Goal: Information Seeking & Learning: Learn about a topic

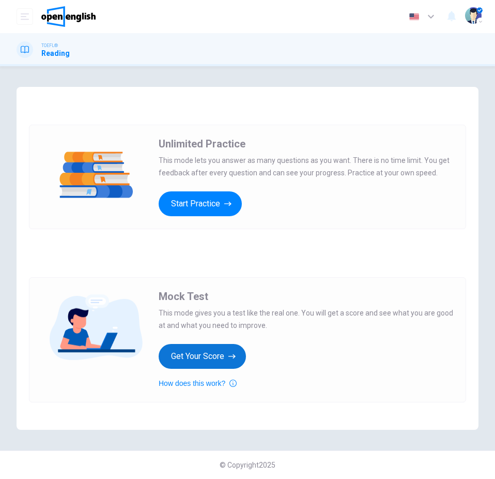
click at [208, 359] on button "Get Your Score" at bounding box center [202, 356] width 87 height 25
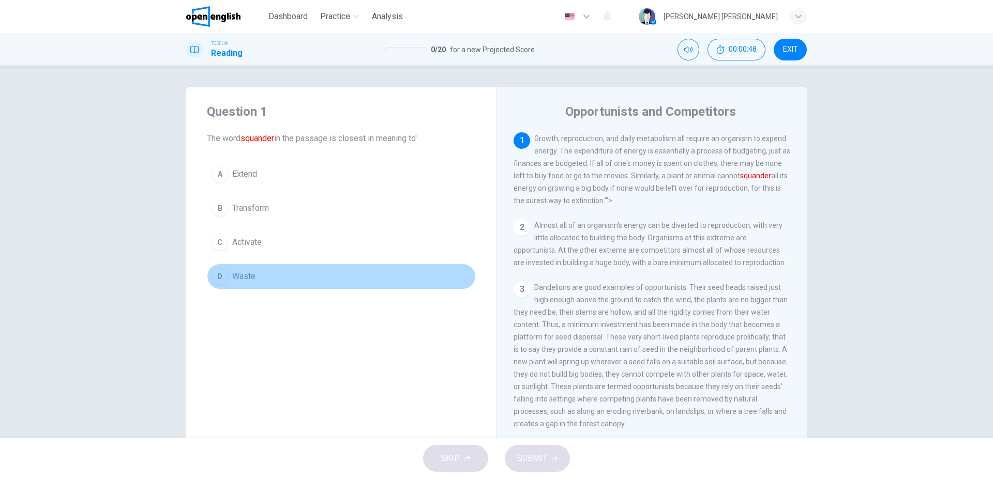
click at [240, 272] on span "Waste" at bounding box center [243, 276] width 23 height 12
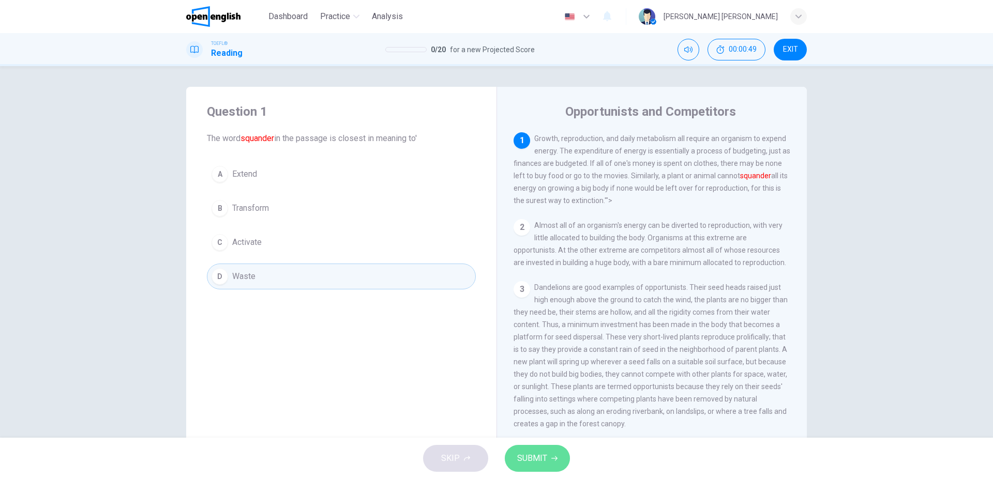
click at [495, 454] on button "SUBMIT" at bounding box center [537, 458] width 65 height 27
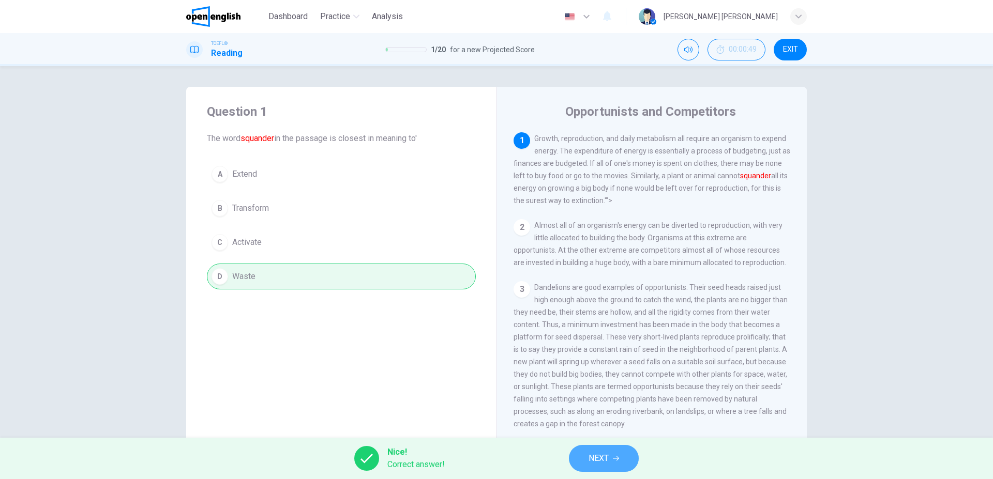
click at [495, 464] on span "NEXT" at bounding box center [598, 458] width 20 height 14
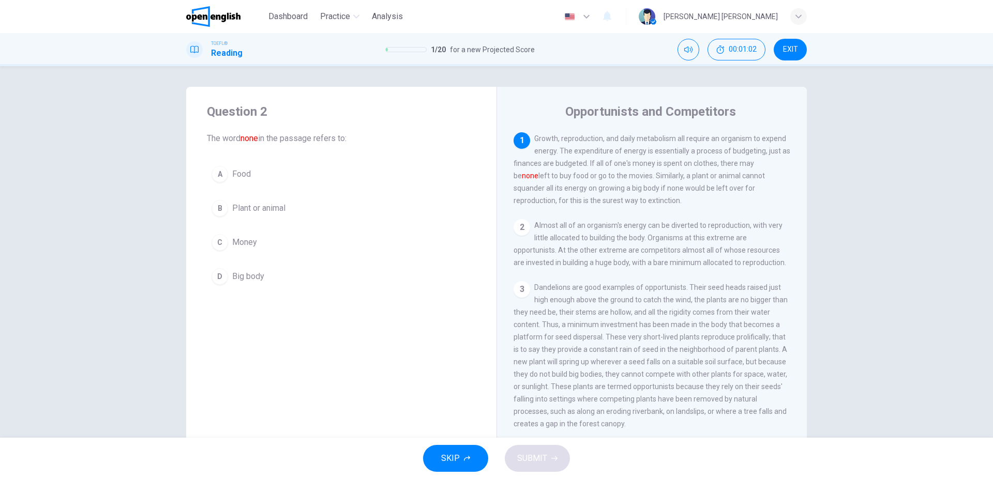
click at [219, 239] on div "C" at bounding box center [220, 242] width 17 height 17
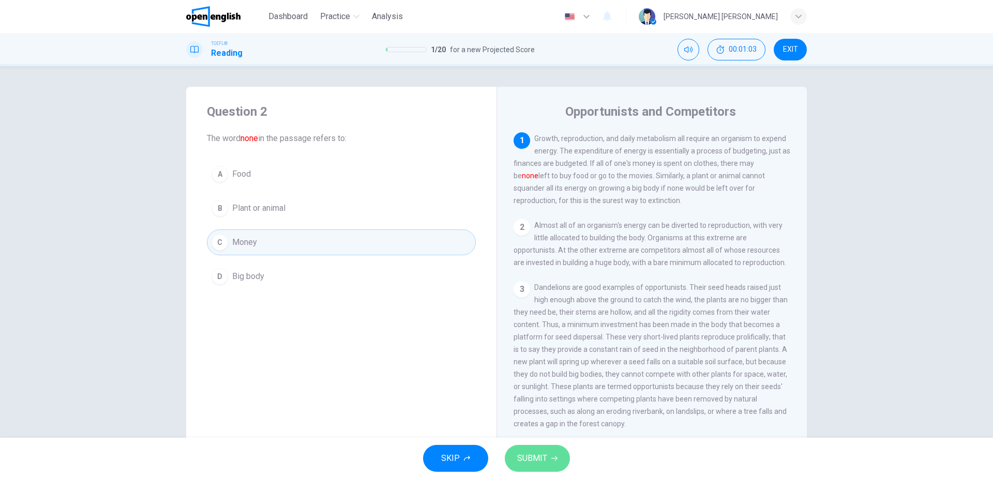
click at [495, 456] on span "SUBMIT" at bounding box center [532, 458] width 30 height 14
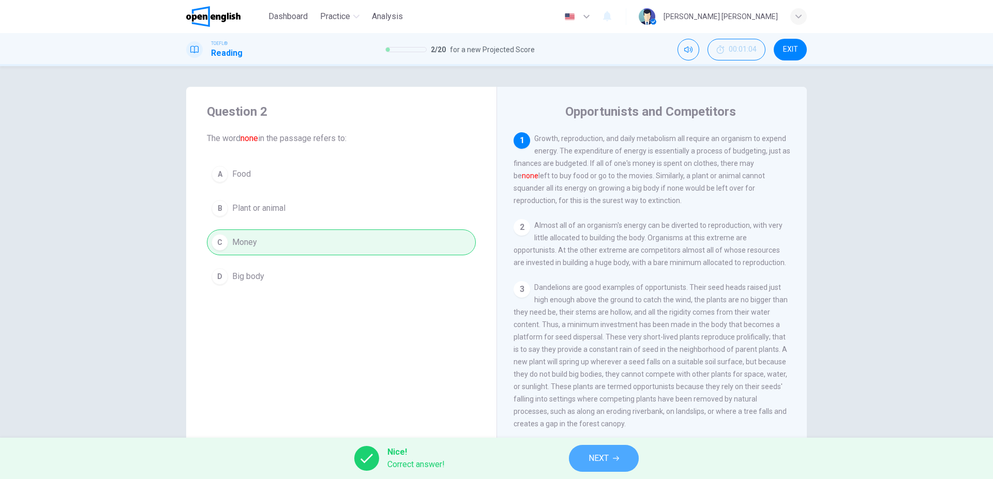
click at [495, 457] on button "NEXT" at bounding box center [604, 458] width 70 height 27
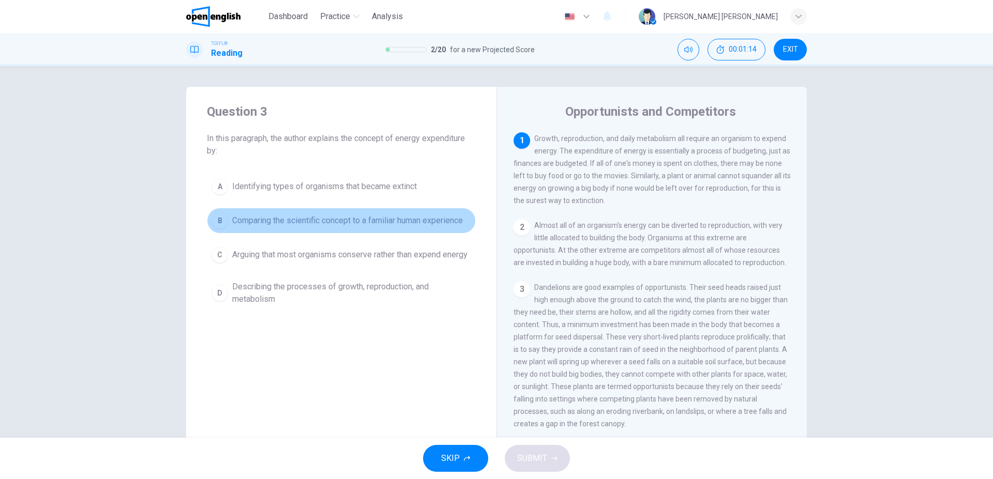
click at [402, 226] on span "Comparing the scientific concept to a familiar human experience" at bounding box center [347, 221] width 231 height 12
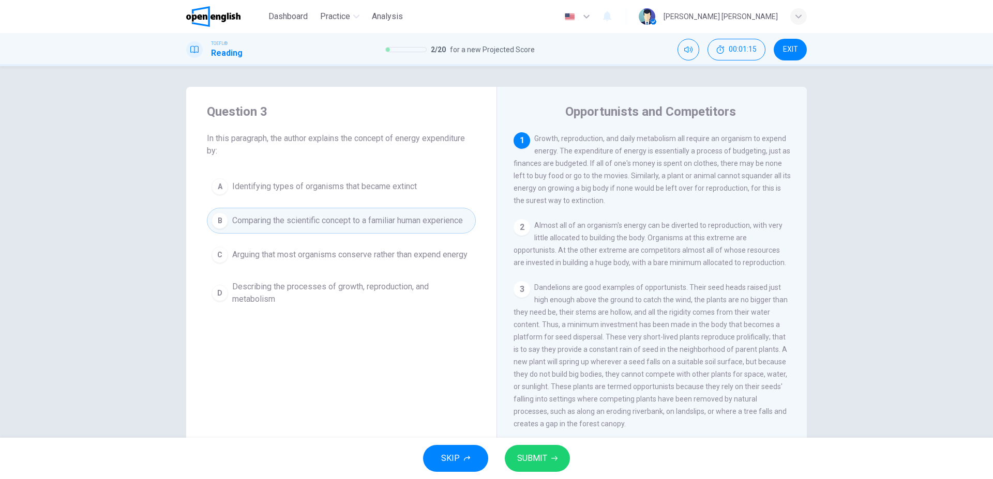
click at [495, 461] on span "SUBMIT" at bounding box center [532, 458] width 30 height 14
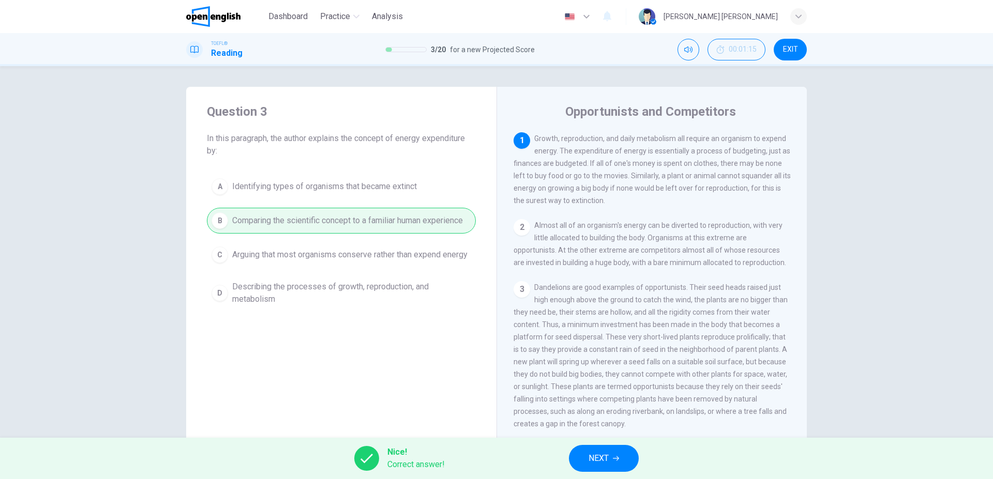
click at [495, 458] on span "NEXT" at bounding box center [598, 458] width 20 height 14
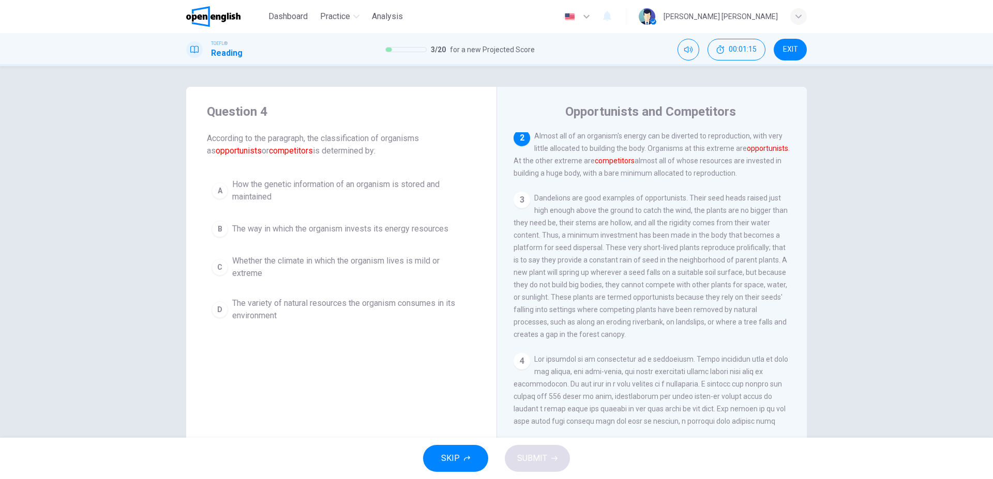
scroll to position [90, 0]
click at [371, 237] on button "B The way in which the organism invests its energy resources" at bounding box center [341, 229] width 269 height 26
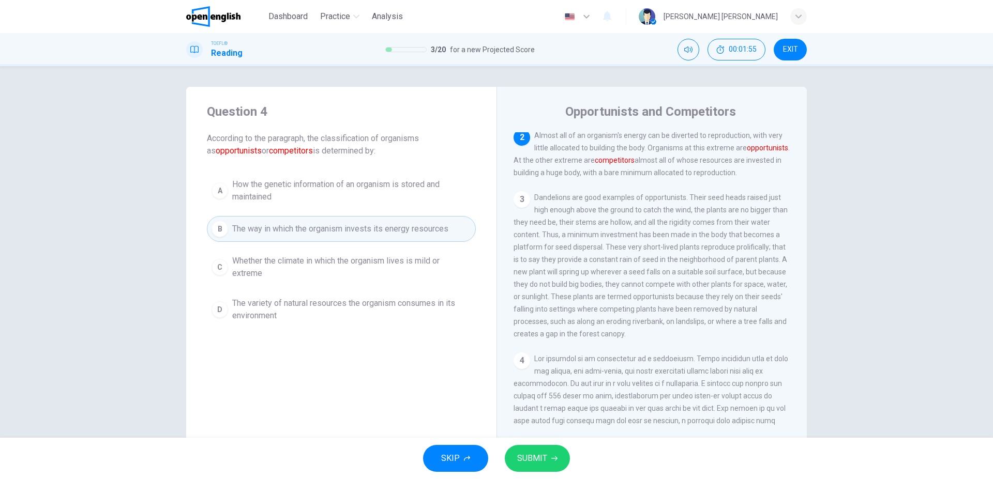
click at [495, 460] on button "SUBMIT" at bounding box center [537, 458] width 65 height 27
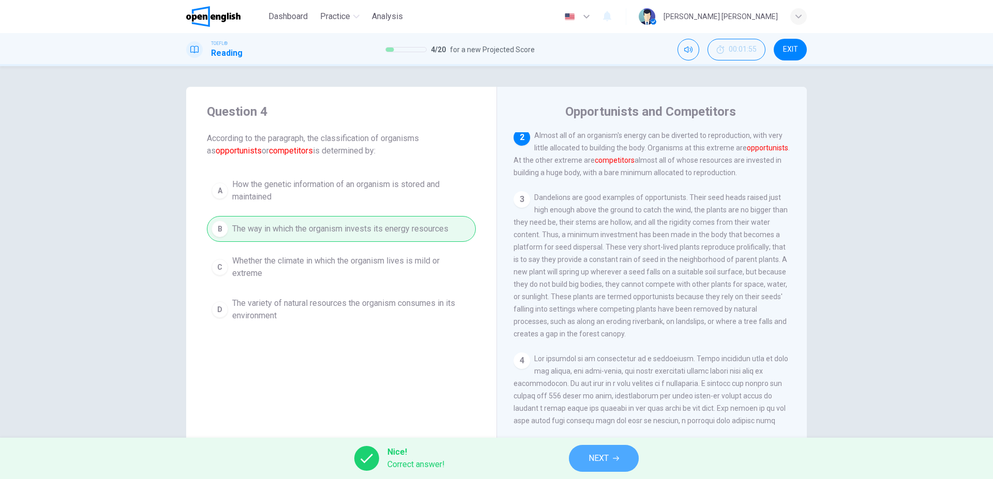
click at [495, 458] on button "NEXT" at bounding box center [604, 458] width 70 height 27
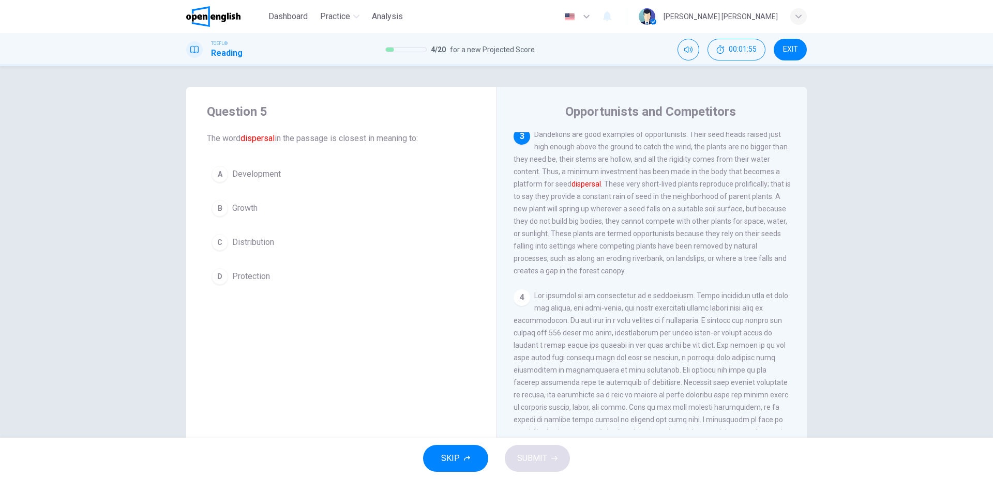
scroll to position [154, 0]
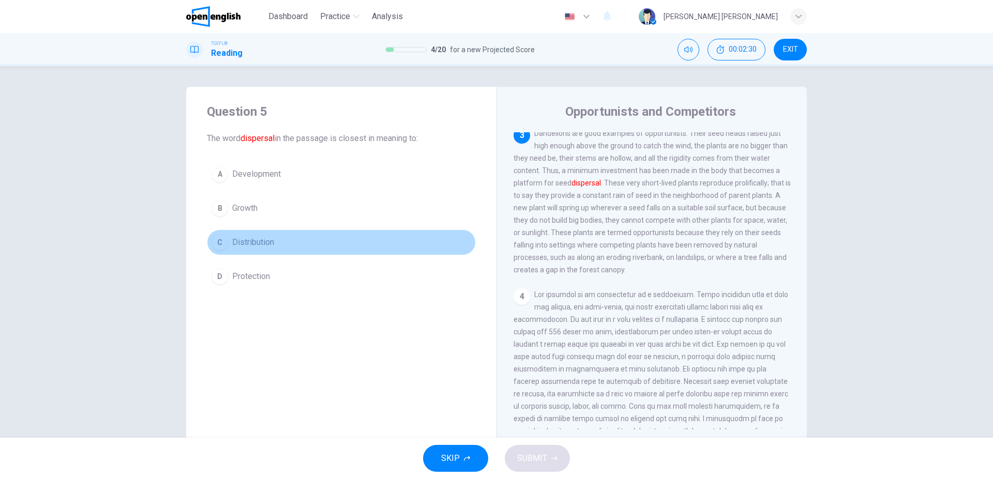
click at [300, 246] on button "C Distribution" at bounding box center [341, 243] width 269 height 26
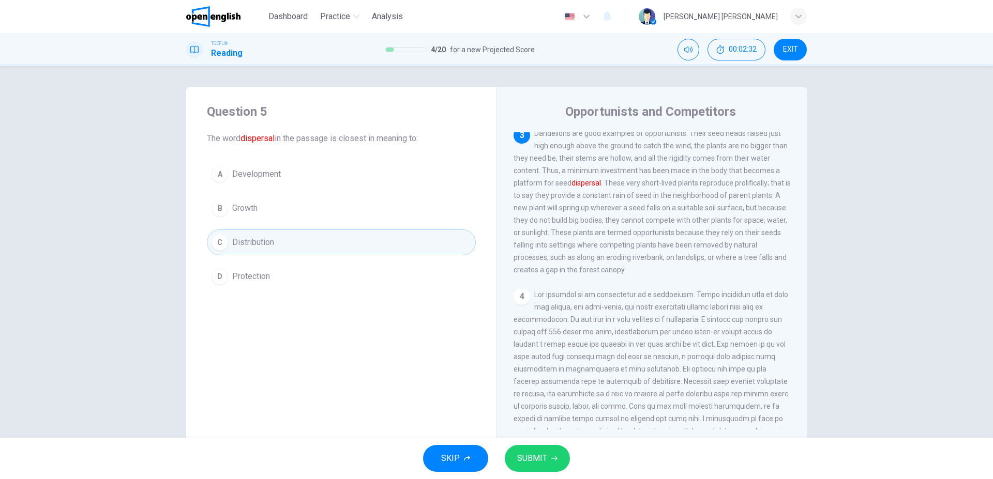
click at [495, 451] on button "SUBMIT" at bounding box center [537, 458] width 65 height 27
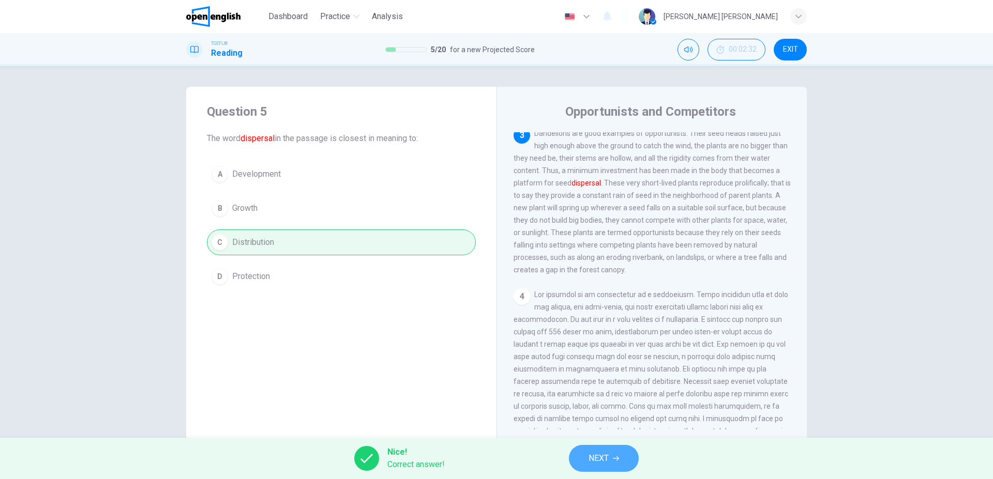
click at [495, 461] on button "NEXT" at bounding box center [604, 458] width 70 height 27
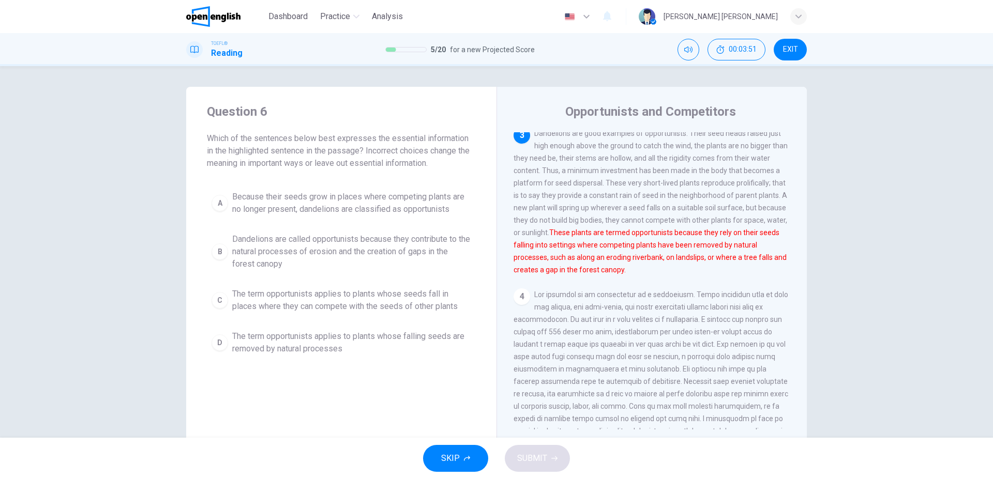
click at [382, 214] on span "Because their seeds grow in places where competing plants are no longer present…" at bounding box center [351, 203] width 239 height 25
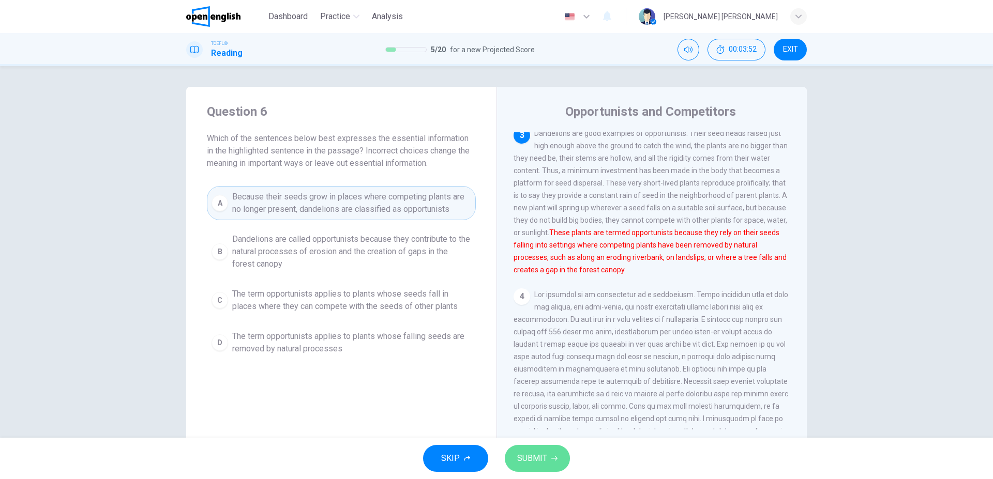
click at [495, 455] on span "SUBMIT" at bounding box center [532, 458] width 30 height 14
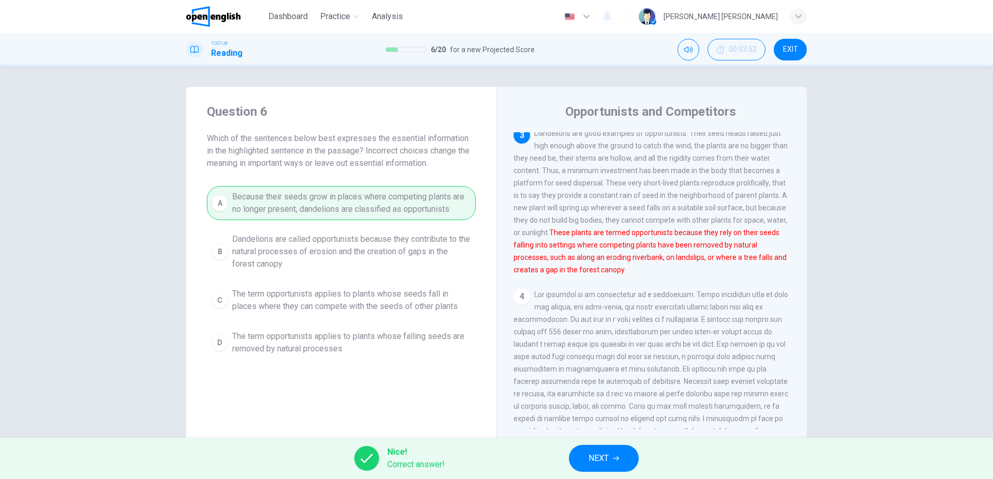
click at [495, 455] on span "NEXT" at bounding box center [598, 458] width 20 height 14
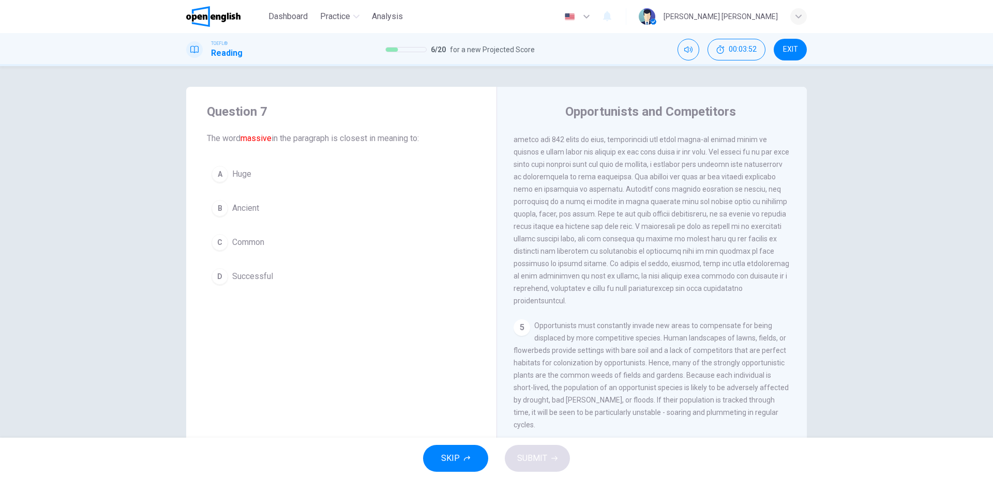
scroll to position [348, 0]
click at [267, 176] on button "A Huge" at bounding box center [341, 174] width 269 height 26
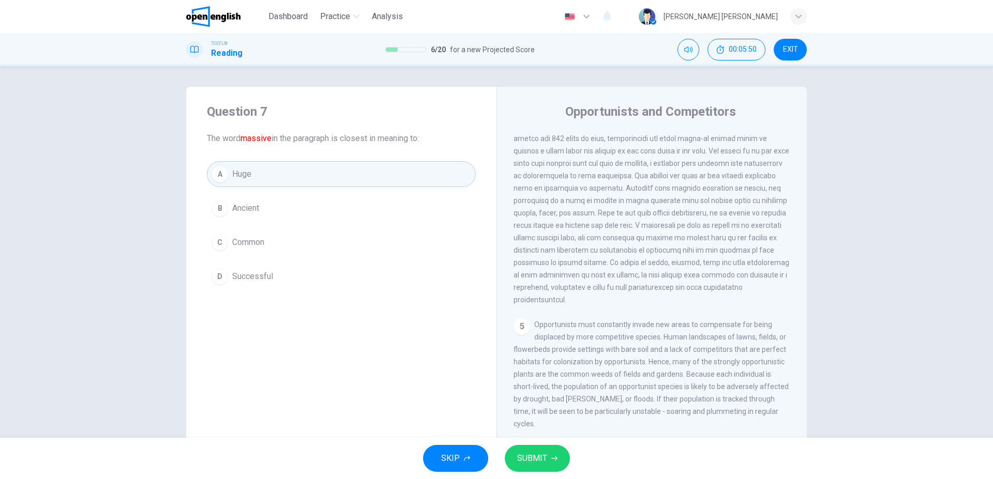
click at [495, 452] on span "SUBMIT" at bounding box center [532, 458] width 30 height 14
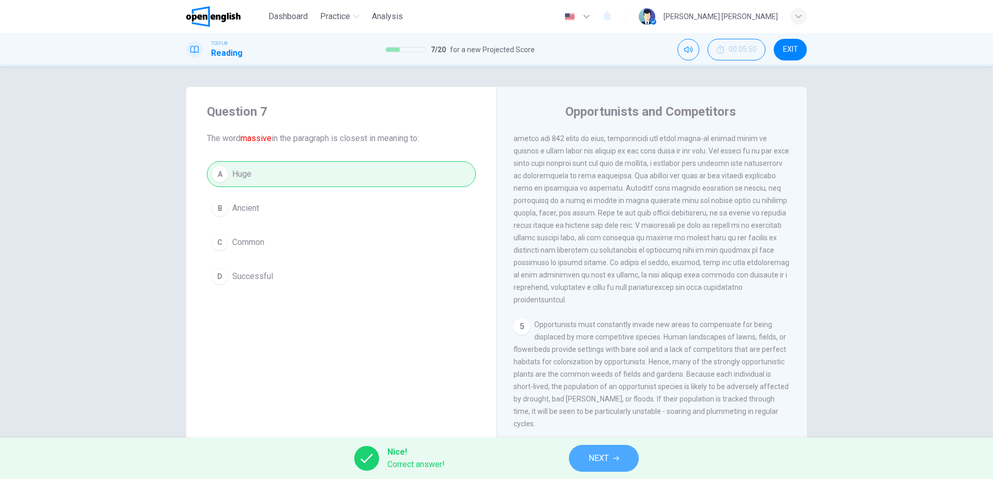
click at [495, 457] on button "NEXT" at bounding box center [604, 458] width 70 height 27
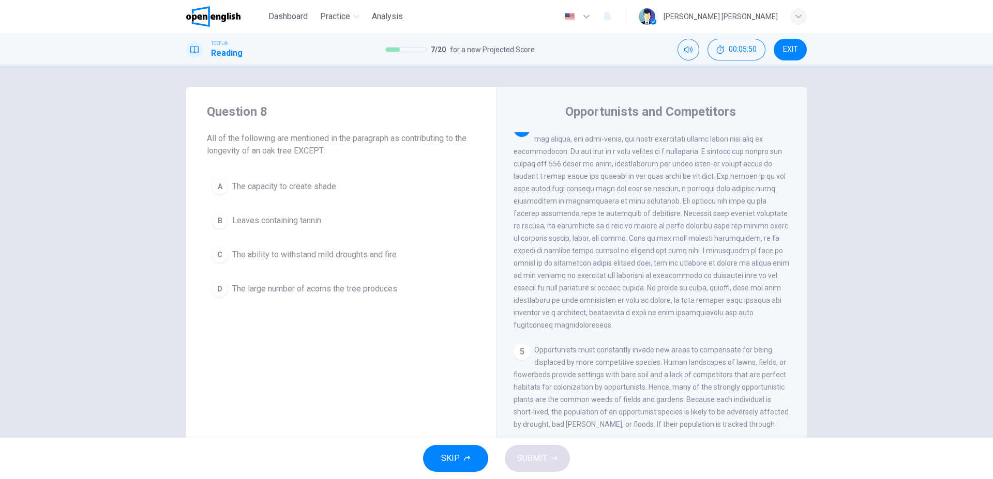
scroll to position [322, 0]
click at [297, 293] on span "The large number of acorns the tree produces" at bounding box center [314, 289] width 165 height 12
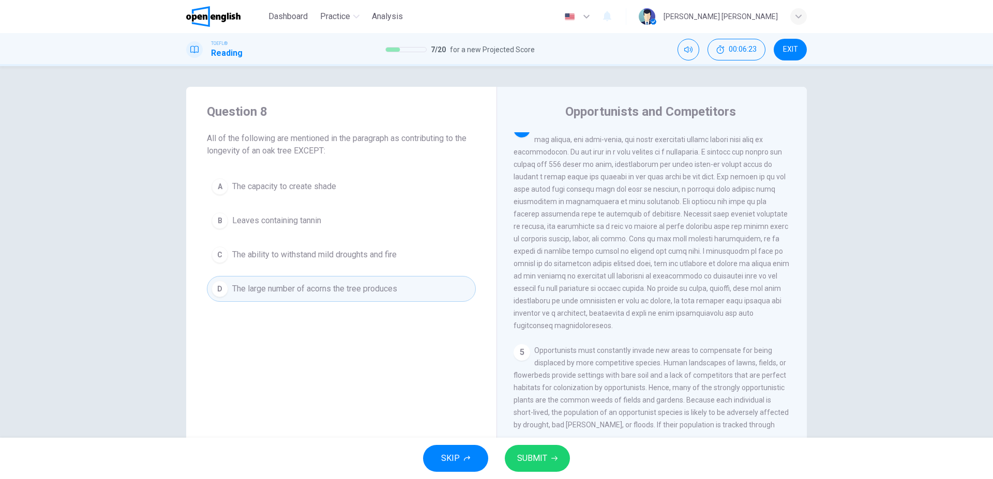
click at [495, 459] on span "SUBMIT" at bounding box center [532, 458] width 30 height 14
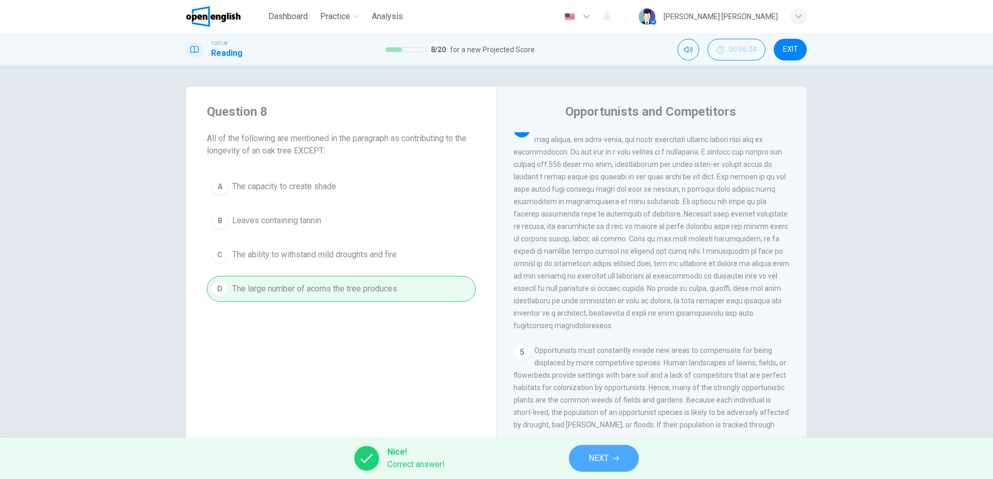
click at [495, 459] on span "NEXT" at bounding box center [598, 458] width 20 height 14
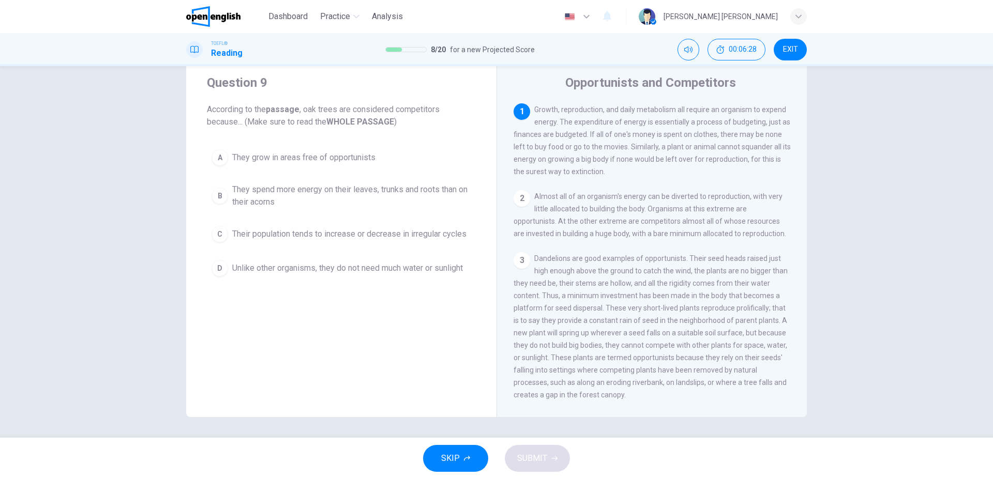
scroll to position [0, 0]
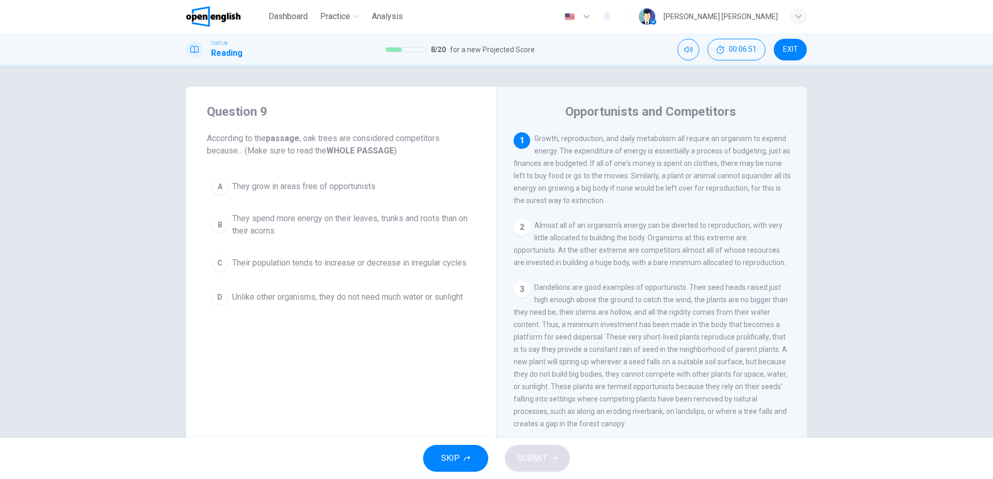
click at [376, 211] on button "B They spend more energy on their leaves, trunks and roots than on their acorns" at bounding box center [341, 225] width 269 height 34
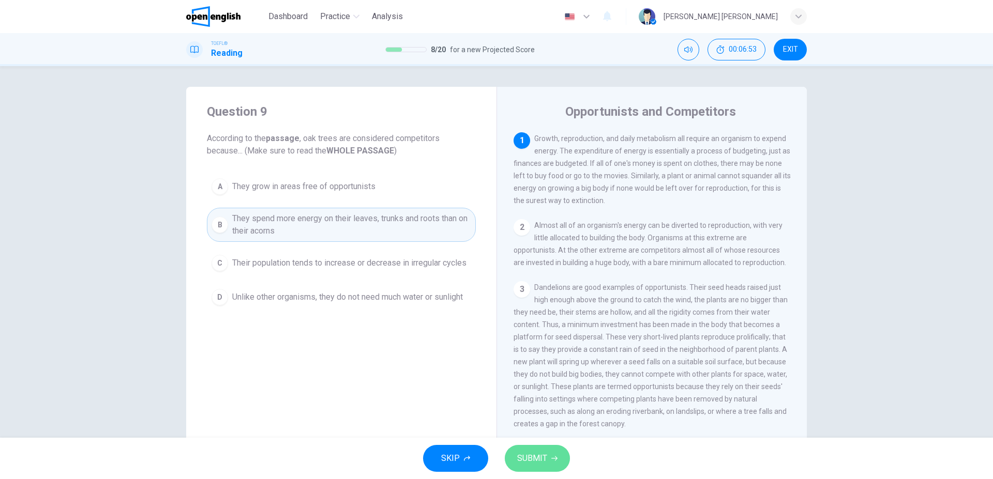
click at [495, 464] on button "SUBMIT" at bounding box center [537, 458] width 65 height 27
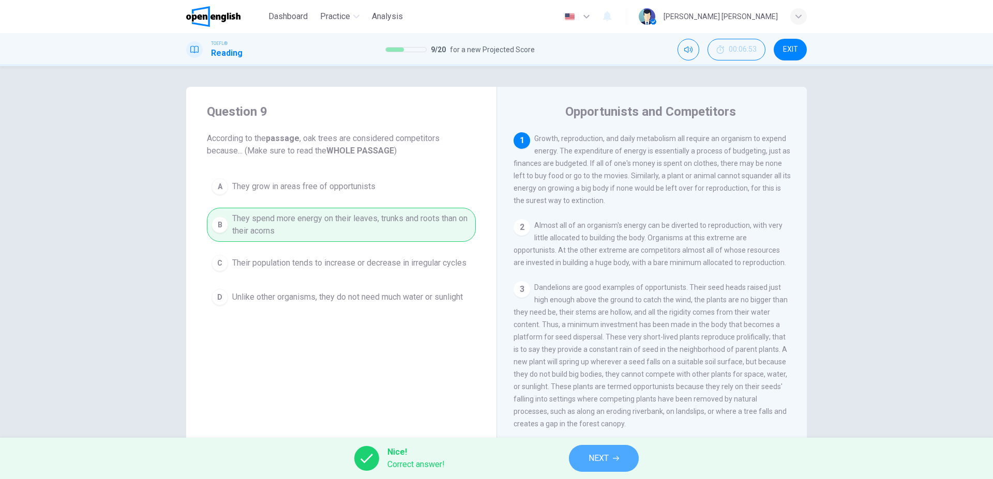
click at [495, 463] on span "NEXT" at bounding box center [598, 458] width 20 height 14
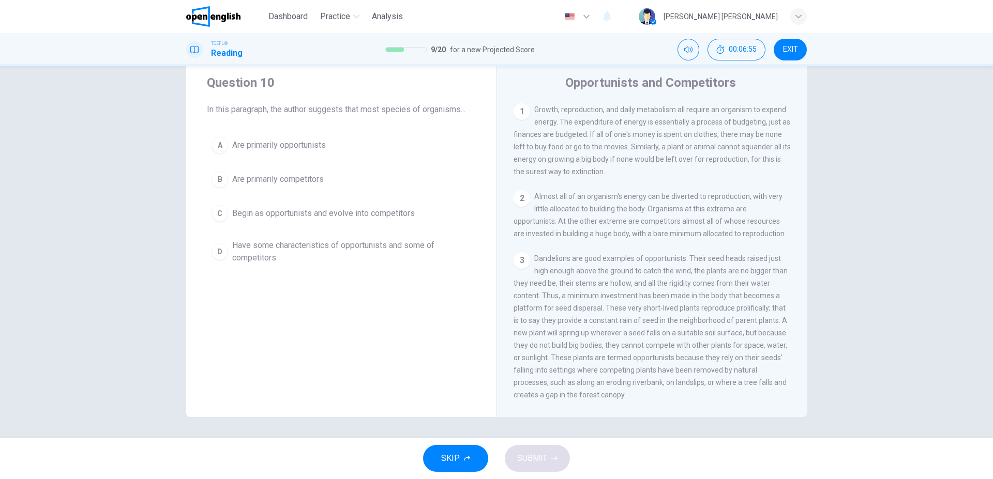
scroll to position [295, 0]
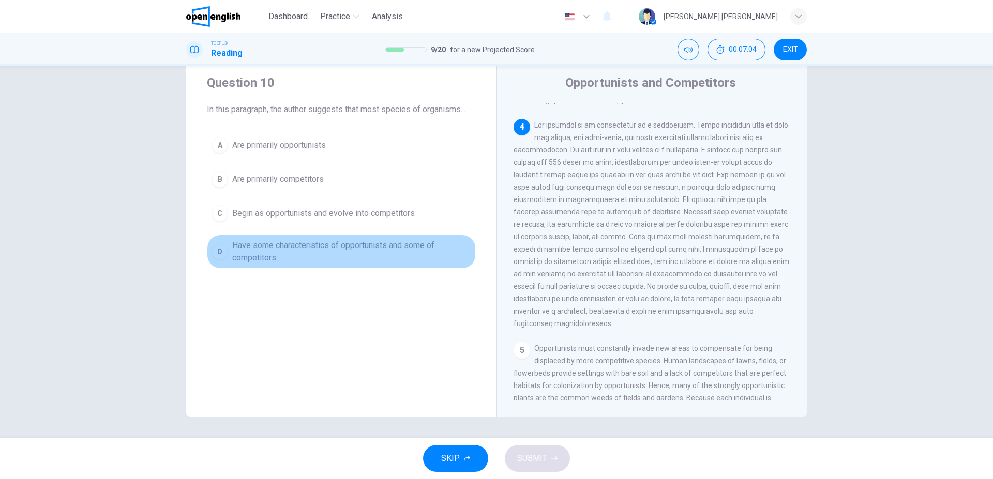
click at [397, 255] on span "Have some characteristics of opportunists and some of competitors" at bounding box center [351, 251] width 239 height 25
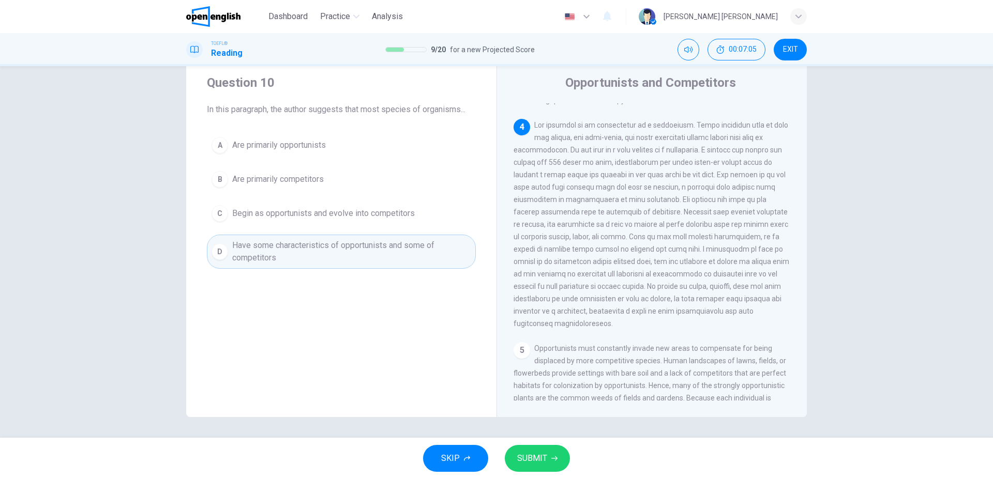
click at [495, 450] on button "SUBMIT" at bounding box center [537, 458] width 65 height 27
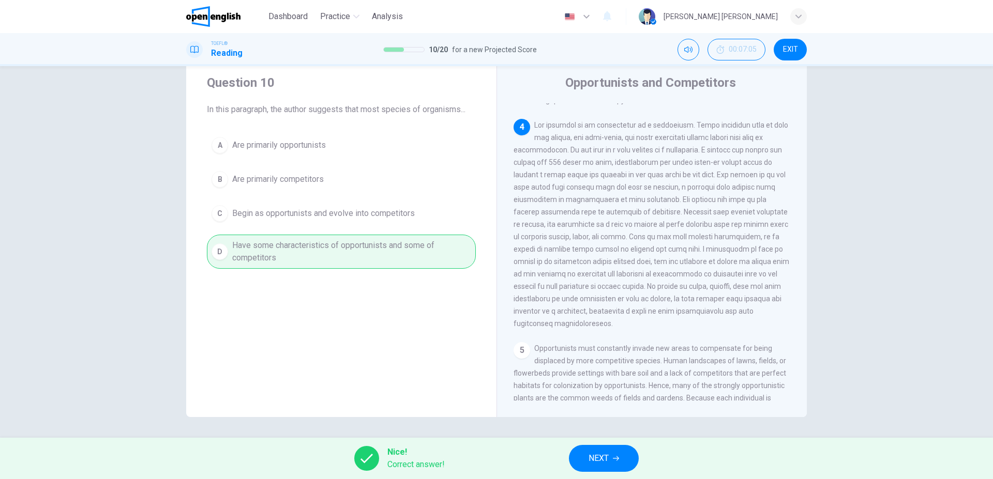
click at [495, 460] on button "NEXT" at bounding box center [604, 458] width 70 height 27
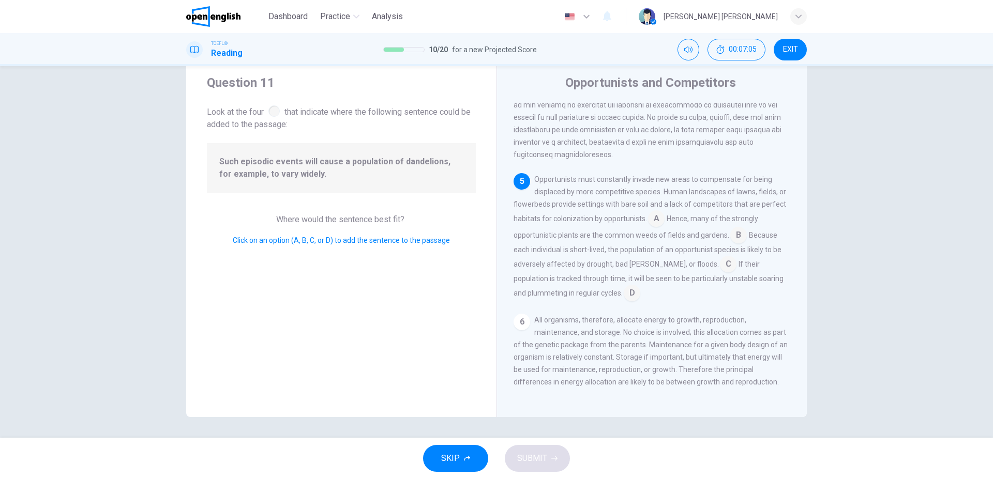
scroll to position [487, 0]
click at [495, 261] on input at bounding box center [728, 265] width 17 height 17
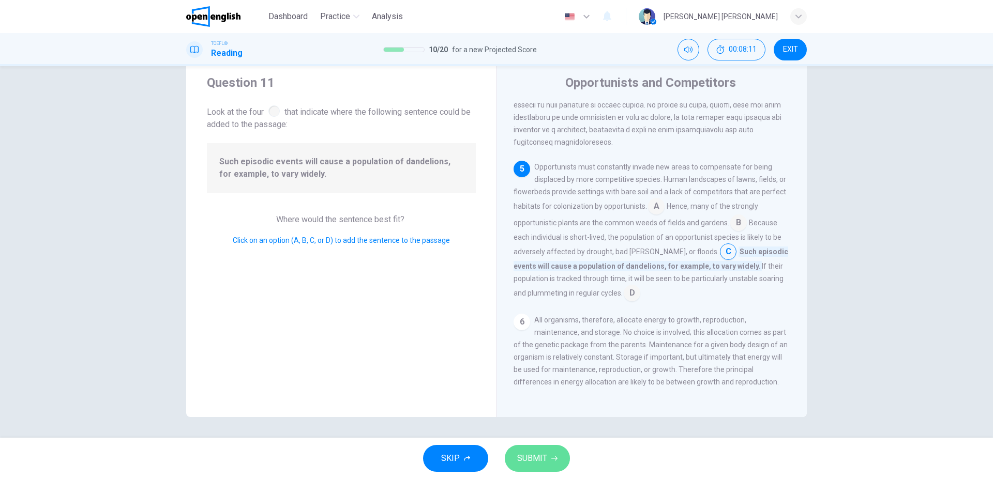
click at [495, 455] on span "SUBMIT" at bounding box center [532, 458] width 30 height 14
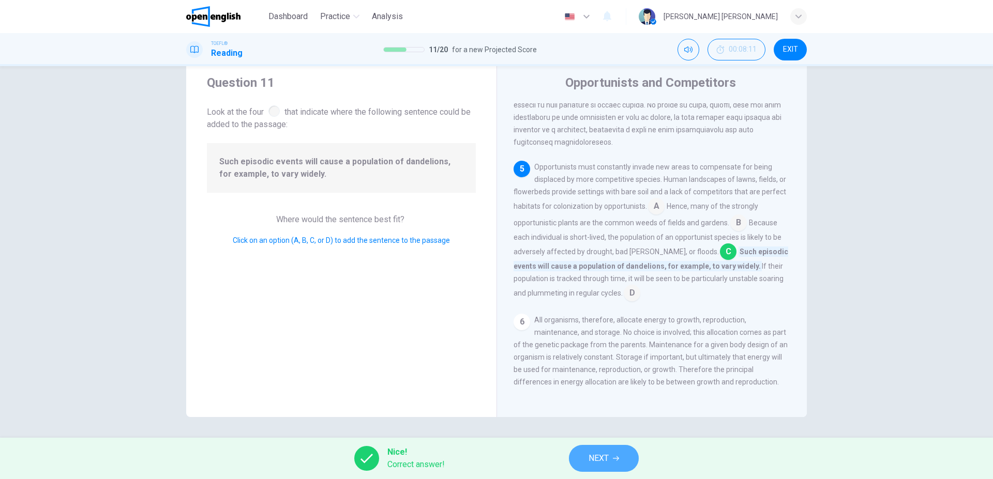
click at [495, 454] on span "NEXT" at bounding box center [598, 458] width 20 height 14
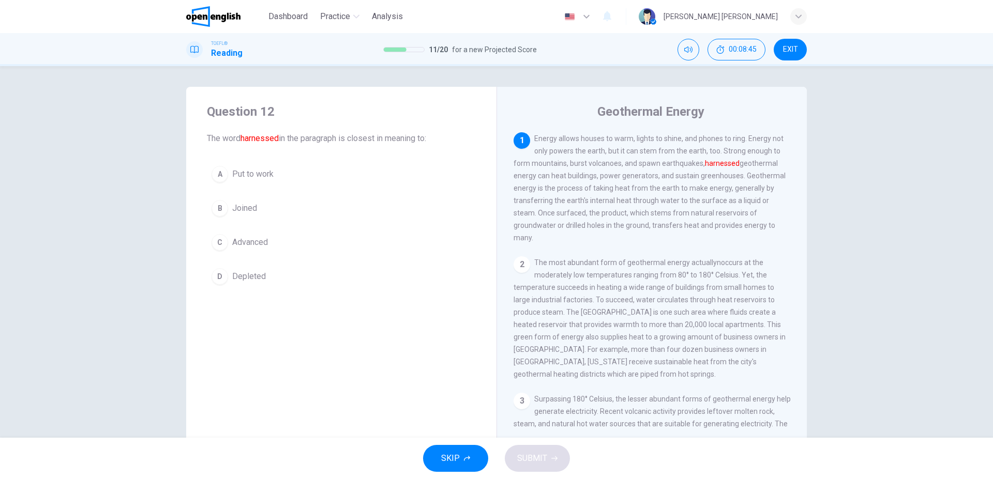
click at [290, 179] on button "A Put to work" at bounding box center [341, 174] width 269 height 26
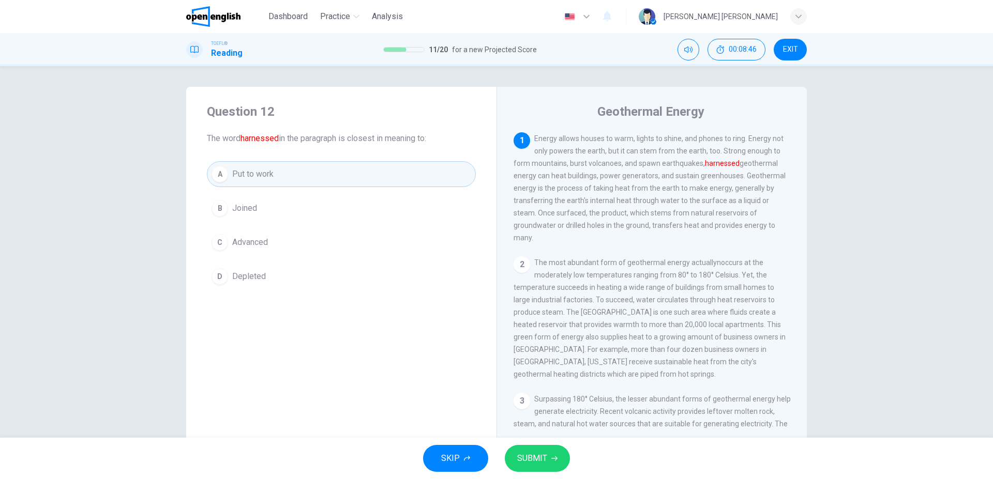
click at [495, 458] on span "SUBMIT" at bounding box center [532, 458] width 30 height 14
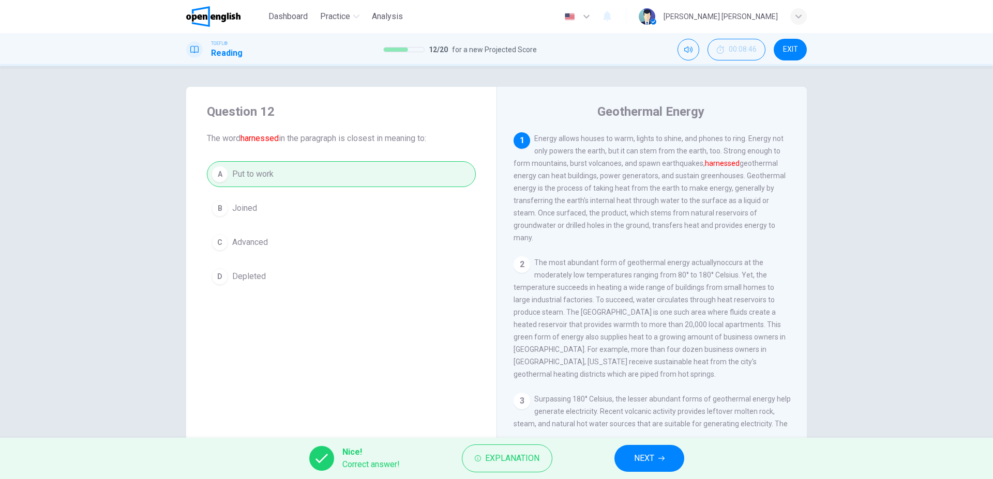
click at [495, 456] on button "NEXT" at bounding box center [649, 458] width 70 height 27
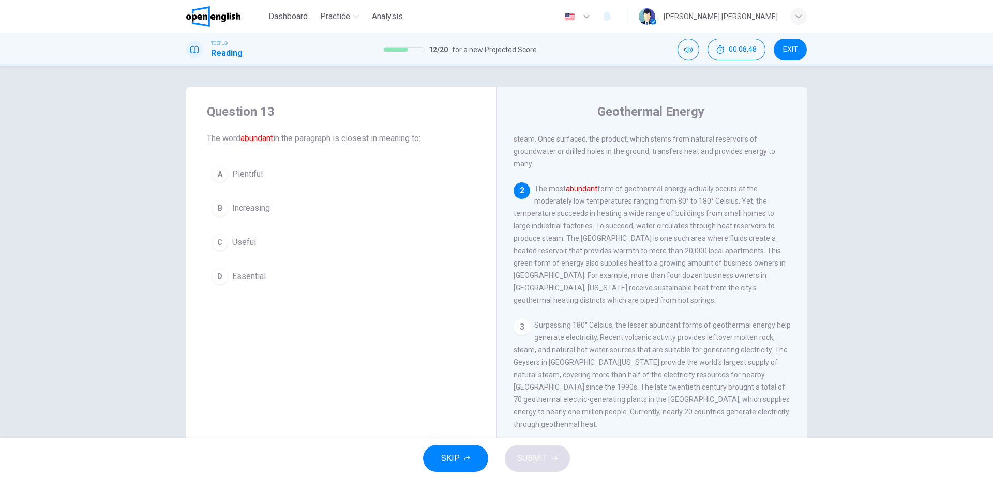
scroll to position [64, 0]
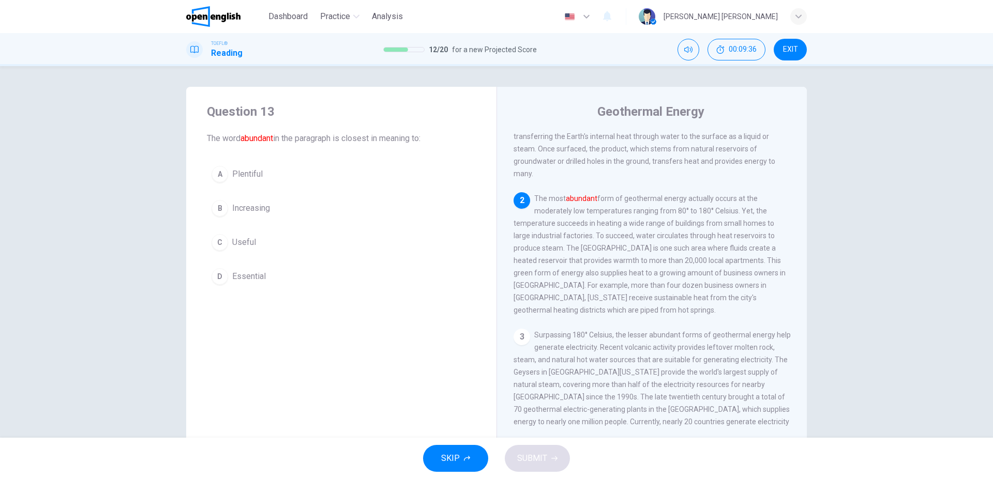
click at [234, 256] on div "A Plentiful B Increasing C Useful D Essential" at bounding box center [341, 225] width 269 height 128
click at [258, 240] on button "C Useful" at bounding box center [341, 243] width 269 height 26
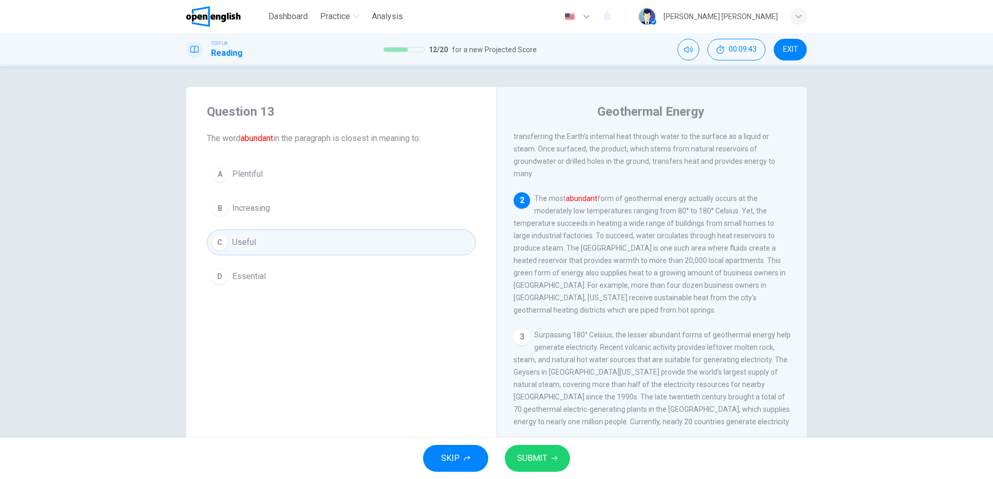
click at [495, 460] on button "SUBMIT" at bounding box center [537, 458] width 65 height 27
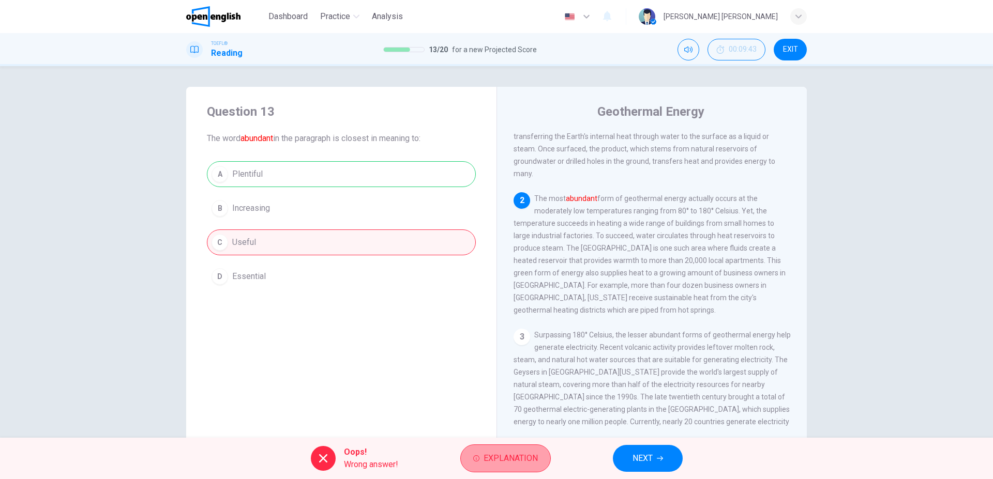
click at [495, 461] on span "Explanation" at bounding box center [511, 458] width 54 height 14
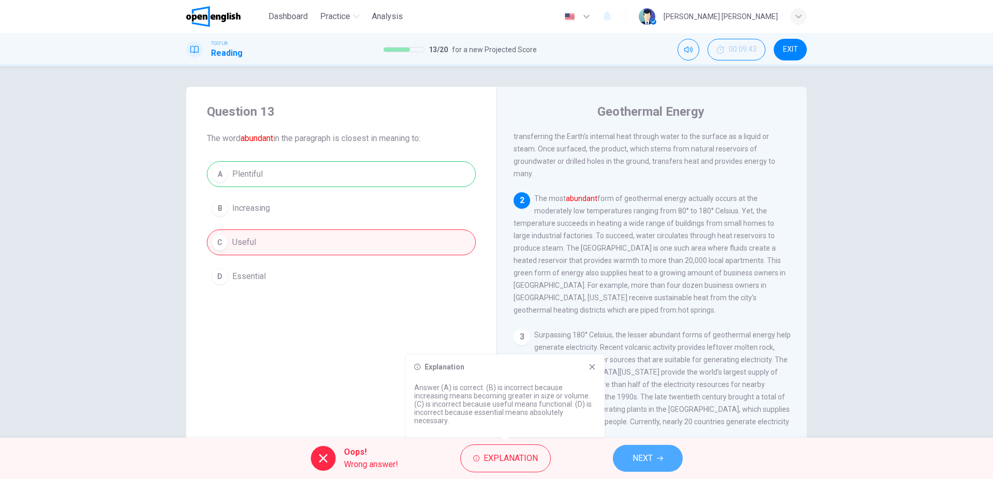
click at [495, 455] on button "NEXT" at bounding box center [648, 458] width 70 height 27
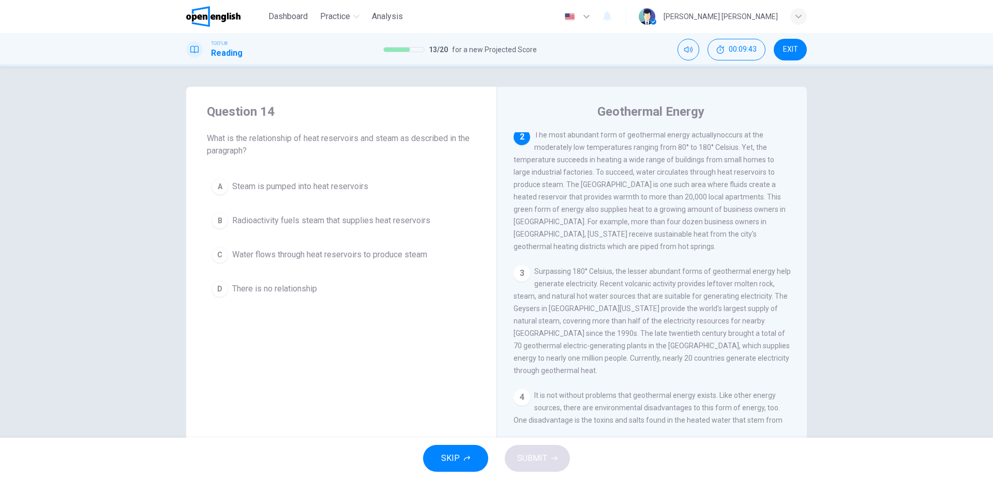
scroll to position [129, 0]
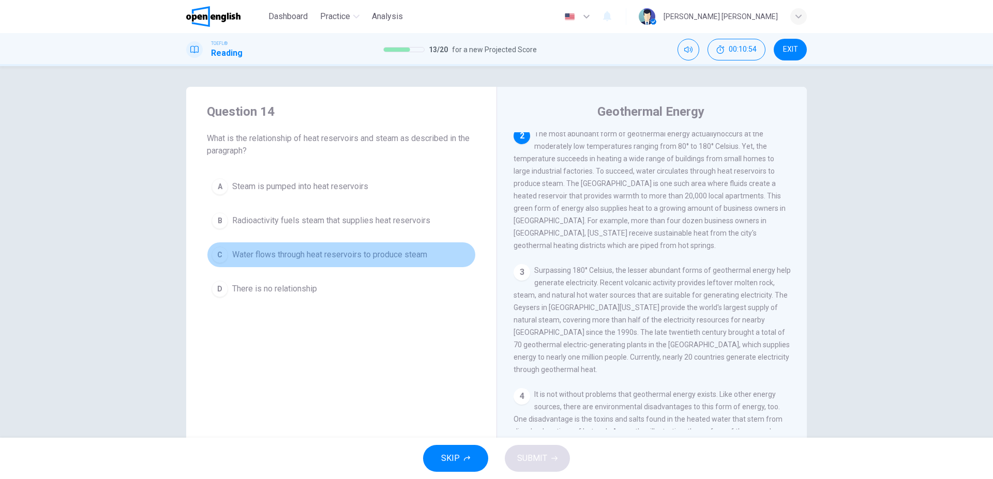
click at [378, 245] on button "C Water flows through heat reservoirs to produce steam" at bounding box center [341, 255] width 269 height 26
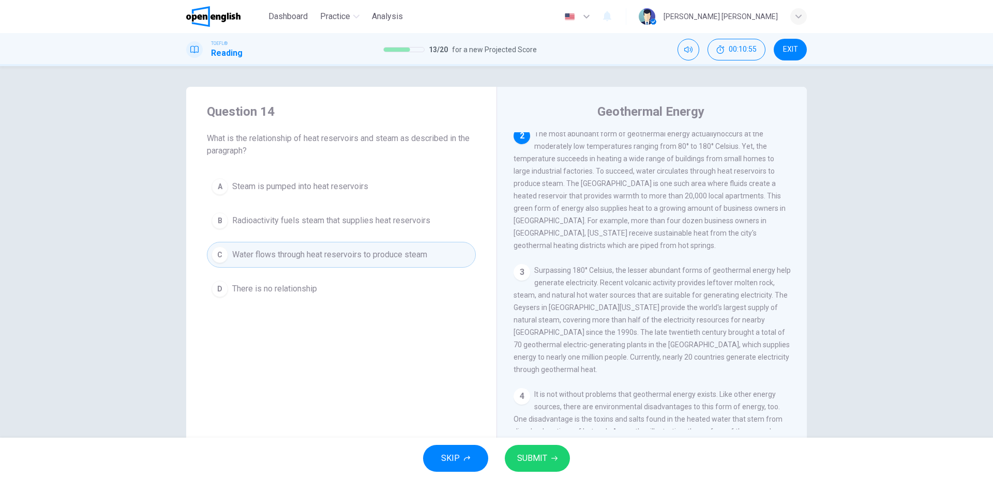
click at [495, 463] on button "SUBMIT" at bounding box center [537, 458] width 65 height 27
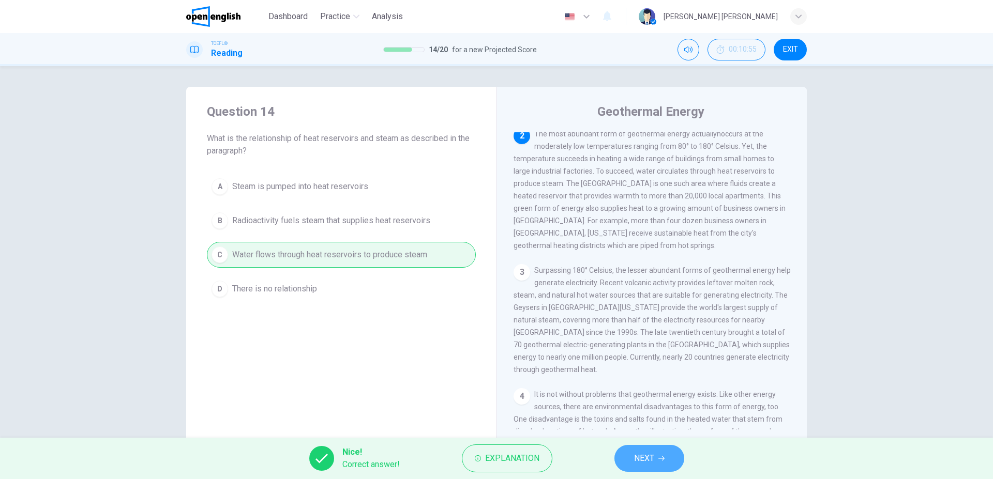
click at [495, 455] on button "NEXT" at bounding box center [649, 458] width 70 height 27
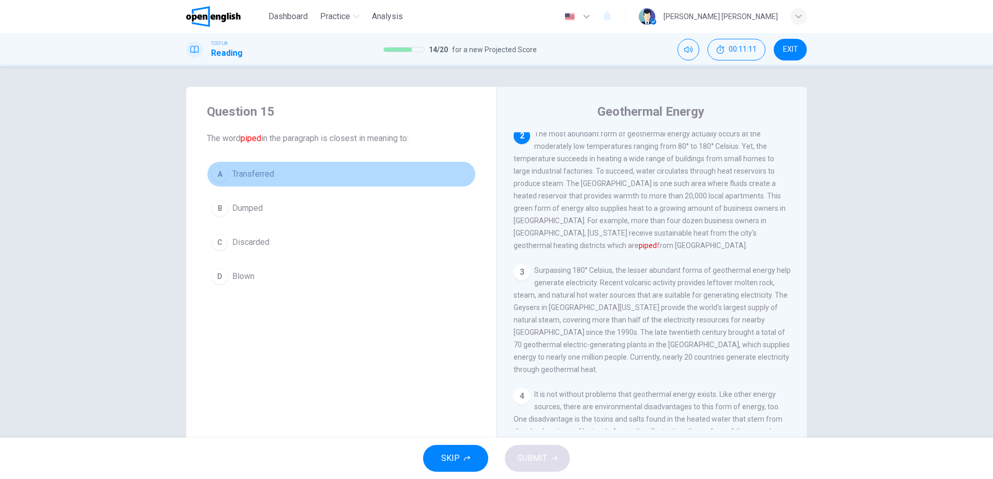
click at [337, 180] on button "A Transferred" at bounding box center [341, 174] width 269 height 26
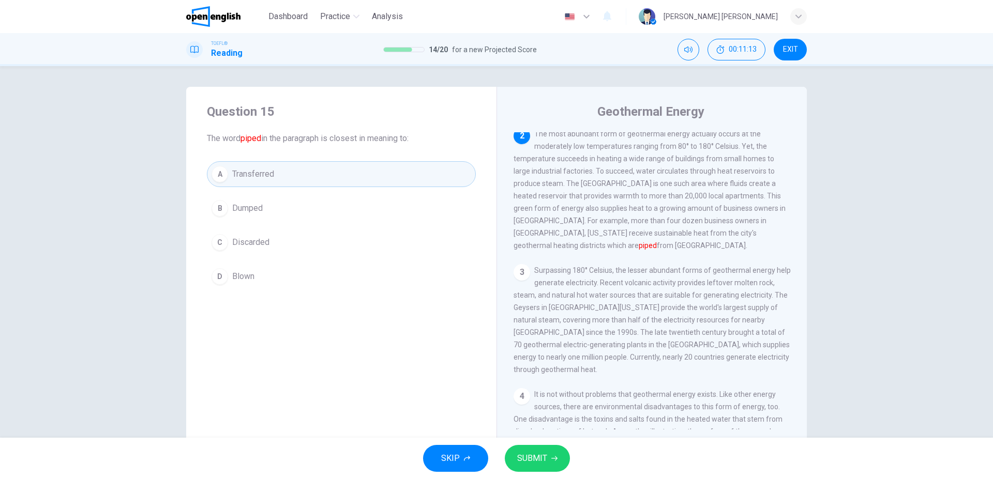
click at [495, 456] on button "SUBMIT" at bounding box center [537, 458] width 65 height 27
click at [495, 443] on icon at bounding box center [801, 443] width 6 height 6
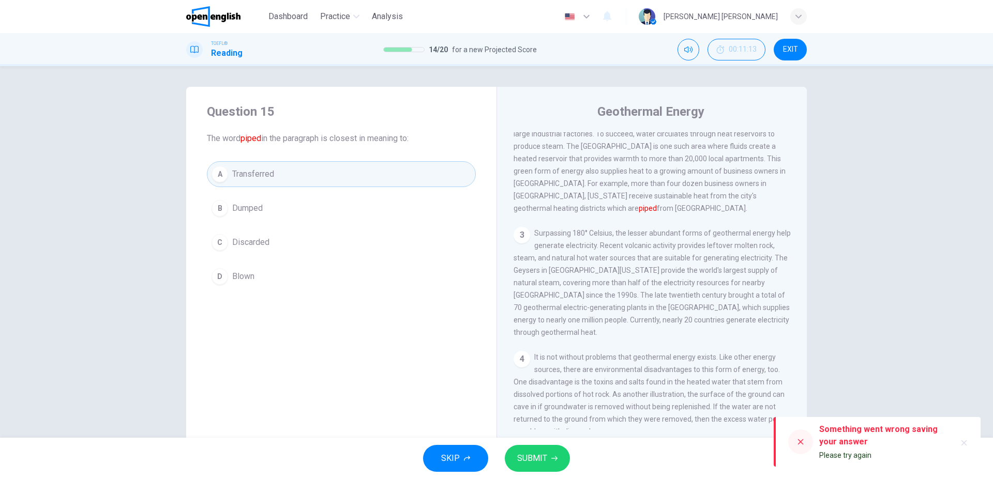
scroll to position [188, 0]
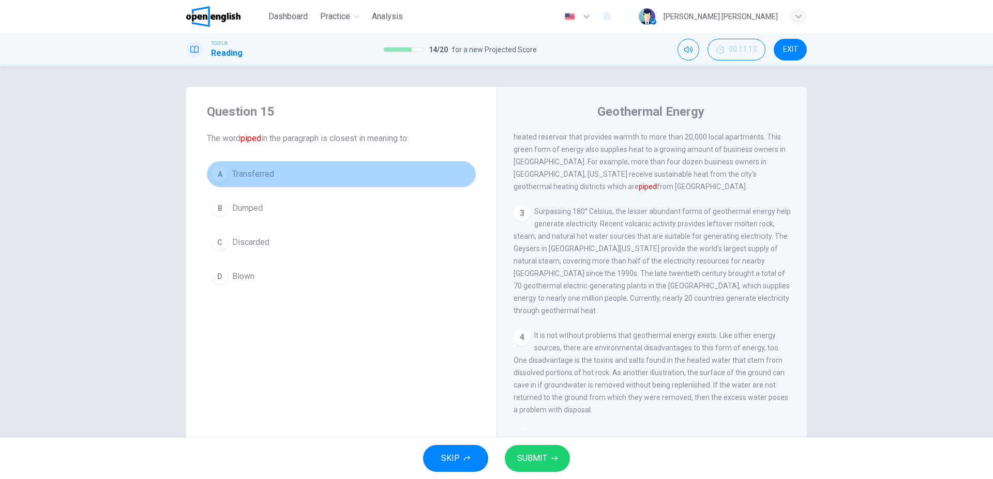
click at [256, 171] on span "Transferred" at bounding box center [253, 174] width 42 height 12
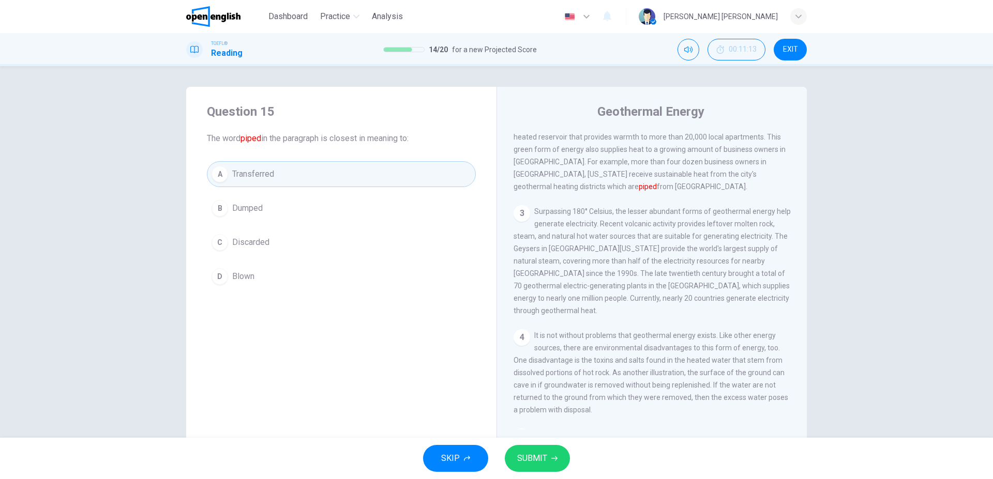
click at [495, 469] on button "SUBMIT" at bounding box center [537, 458] width 65 height 27
click at [495, 460] on span "SUBMIT" at bounding box center [532, 458] width 30 height 14
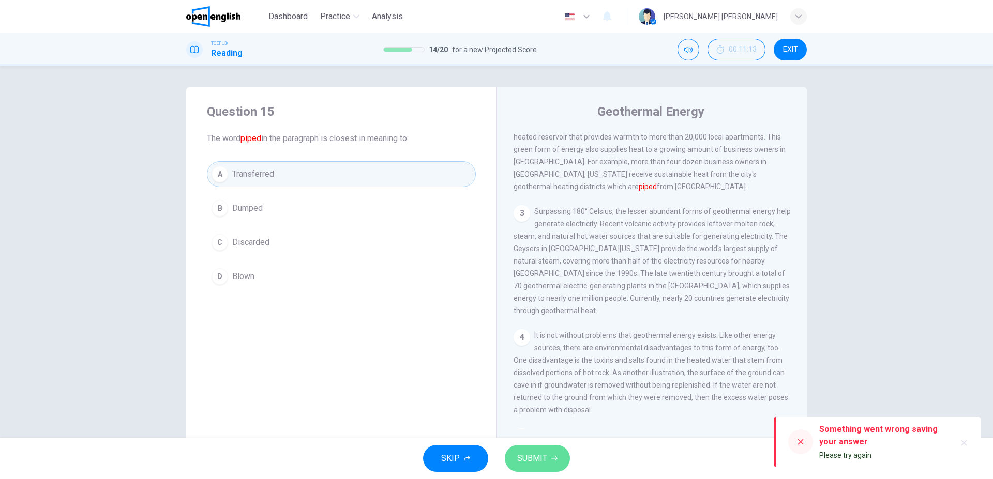
click at [495, 455] on span "SUBMIT" at bounding box center [532, 458] width 30 height 14
click at [449, 457] on span "SKIP" at bounding box center [450, 458] width 19 height 14
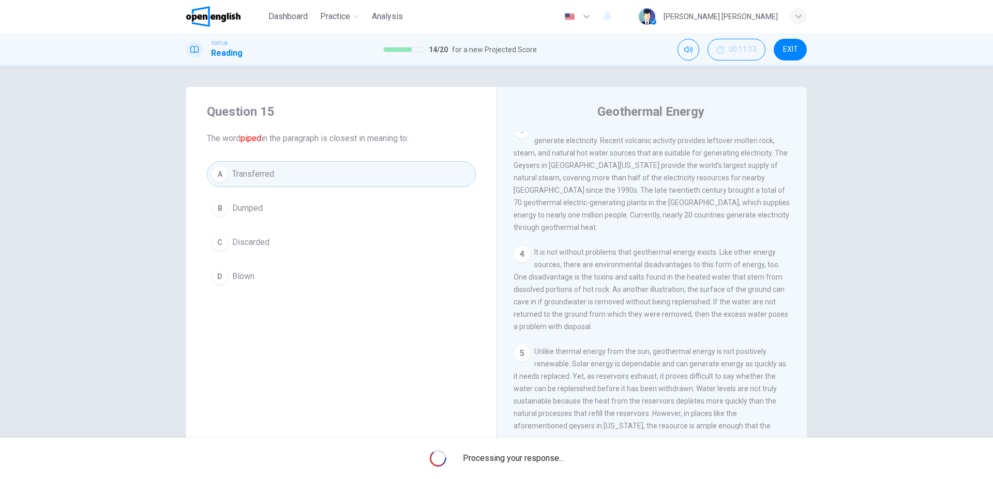
scroll to position [306, 0]
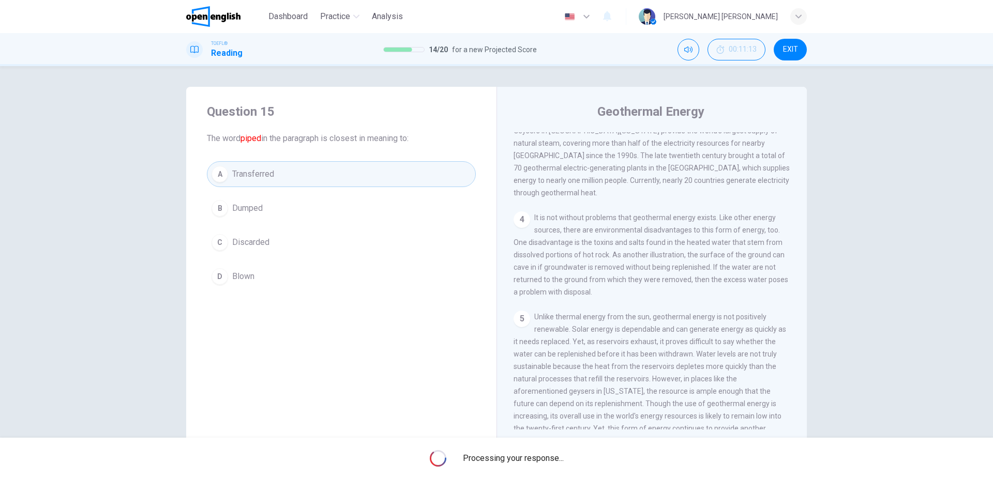
click at [495, 455] on span "Processing your response..." at bounding box center [513, 458] width 101 height 12
click at [486, 477] on div "Processing your response..." at bounding box center [496, 458] width 993 height 41
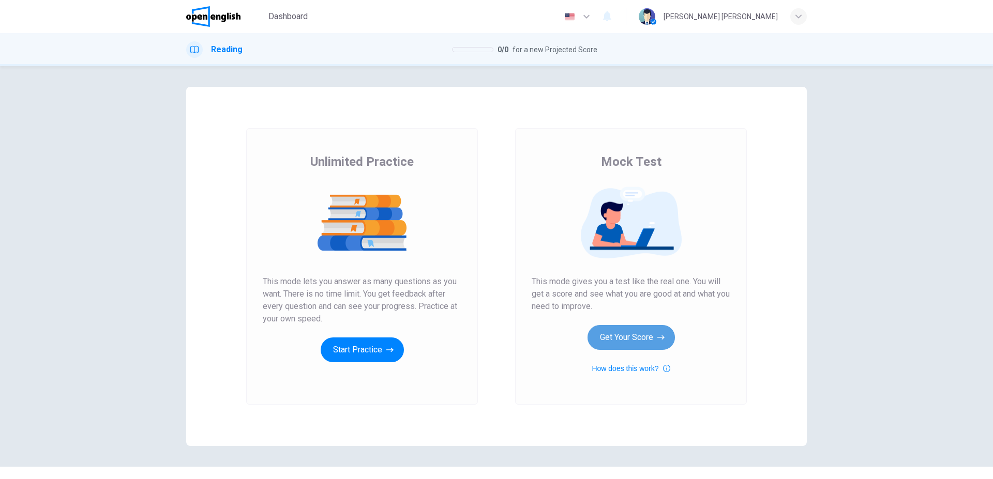
click at [657, 335] on icon "button" at bounding box center [660, 338] width 7 height 10
click at [649, 337] on button "Get Your Score" at bounding box center [630, 337] width 87 height 25
